Goal: Task Accomplishment & Management: Use online tool/utility

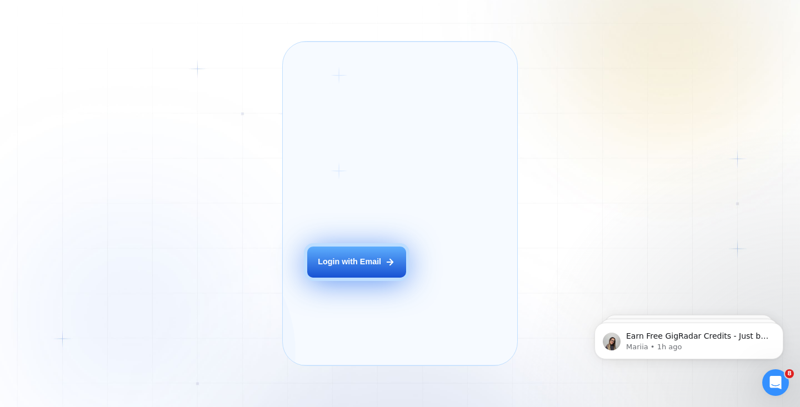
click at [360, 278] on button "Login with Email" at bounding box center [356, 262] width 99 height 31
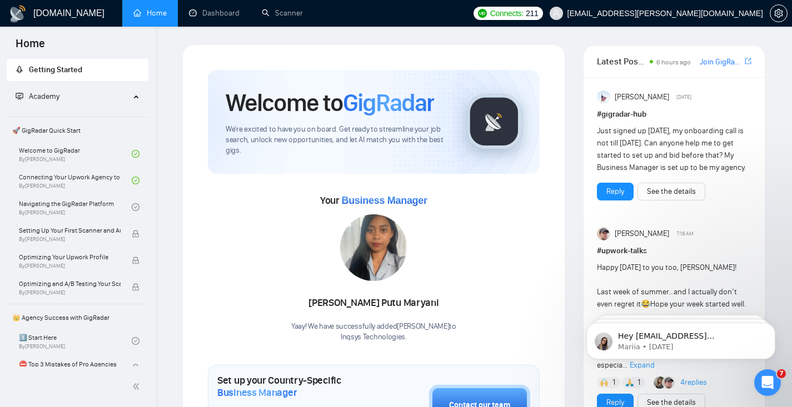
click at [282, 18] on link "Scanner" at bounding box center [282, 12] width 41 height 9
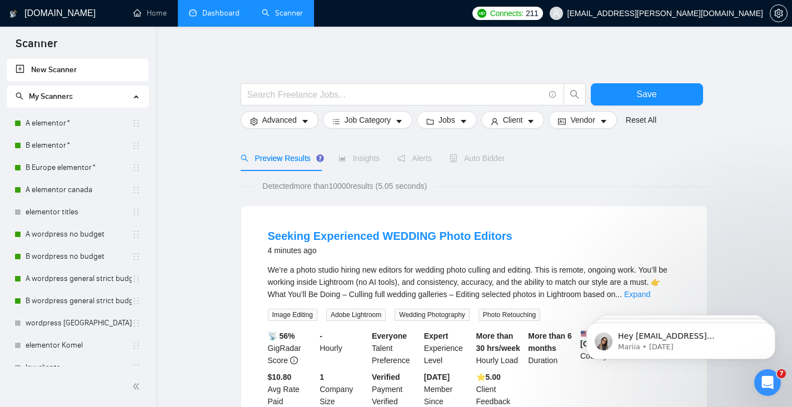
click at [228, 18] on link "Dashboard" at bounding box center [214, 12] width 51 height 9
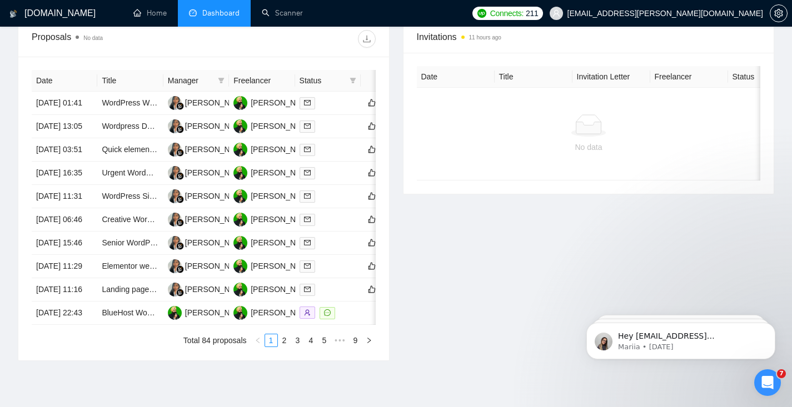
scroll to position [452, 0]
